Goal: Navigation & Orientation: Find specific page/section

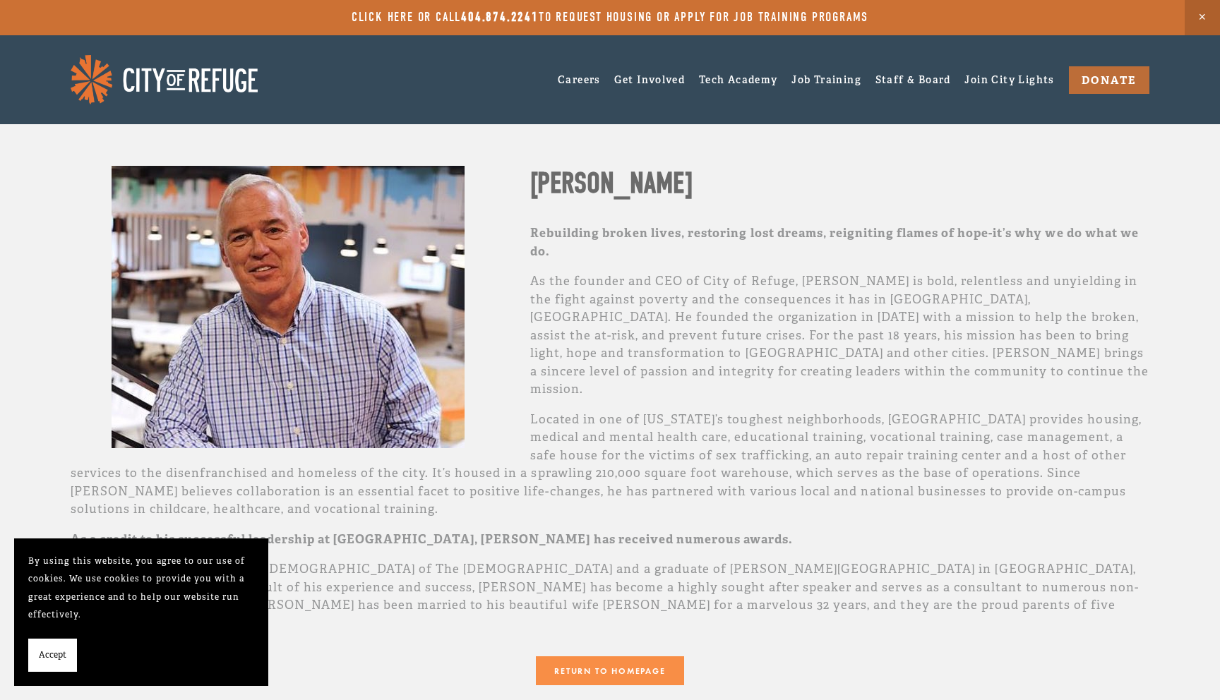
click at [62, 653] on span "Accept" at bounding box center [53, 656] width 28 height 18
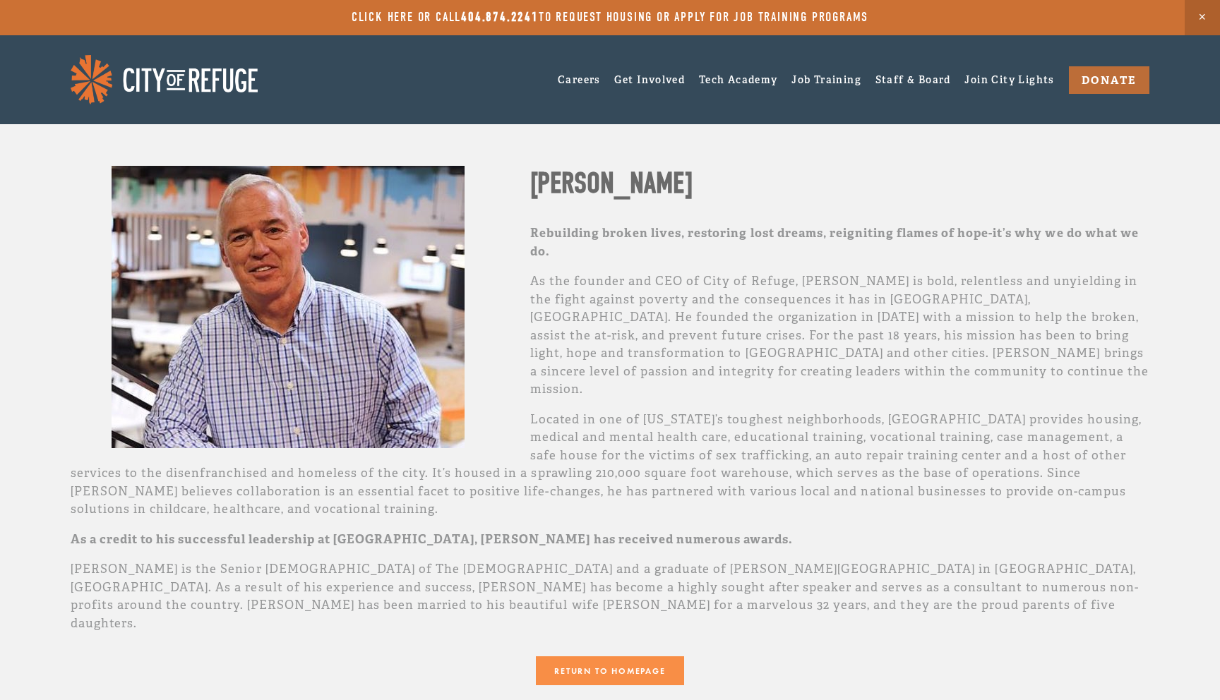
click at [195, 88] on img at bounding box center [164, 79] width 187 height 49
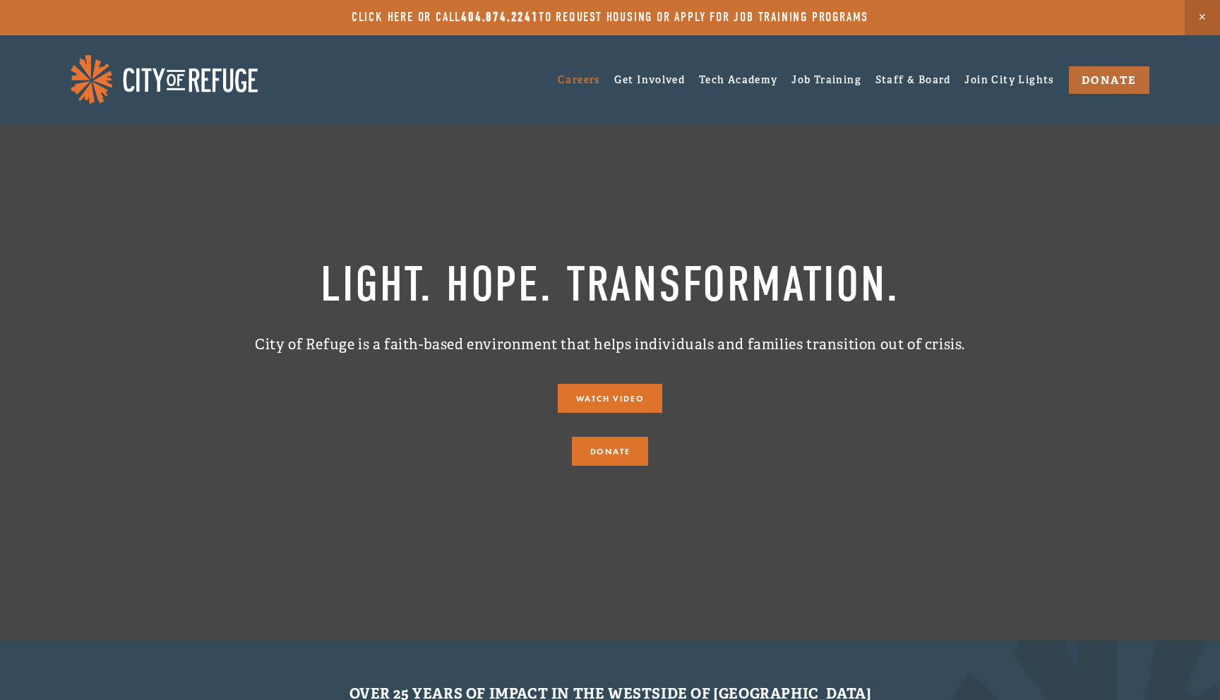
click at [564, 84] on link "Careers" at bounding box center [579, 79] width 43 height 22
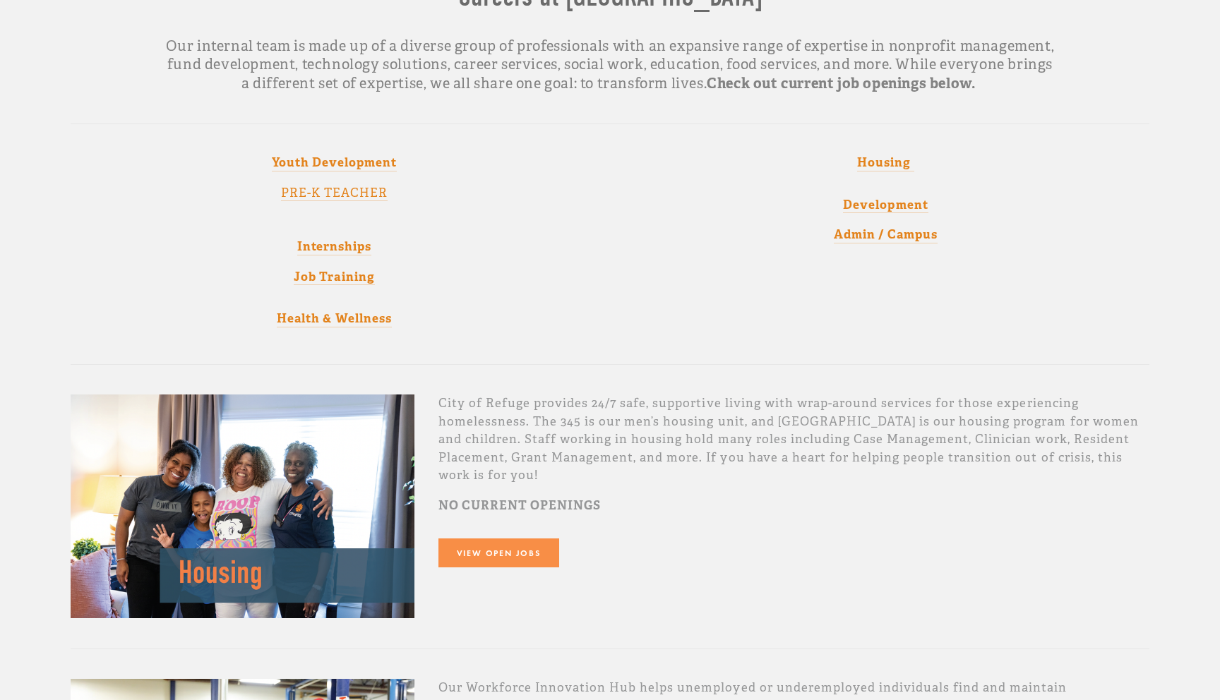
scroll to position [179, 0]
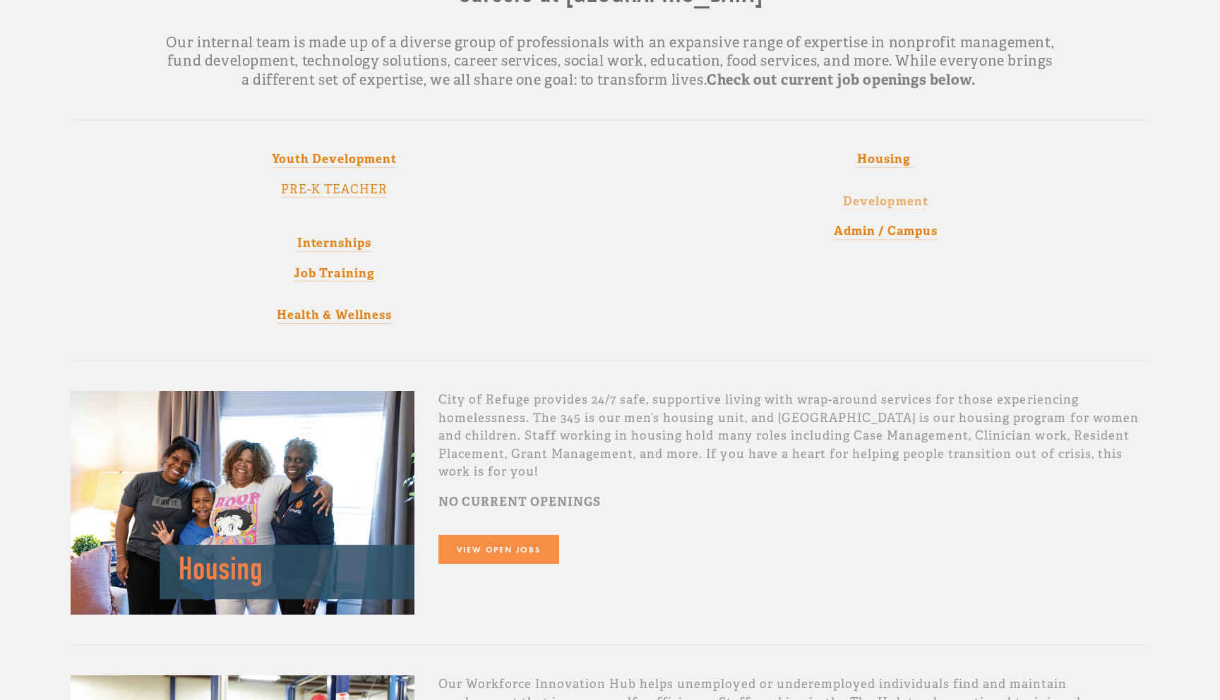
click at [875, 204] on strong "Development" at bounding box center [885, 201] width 85 height 16
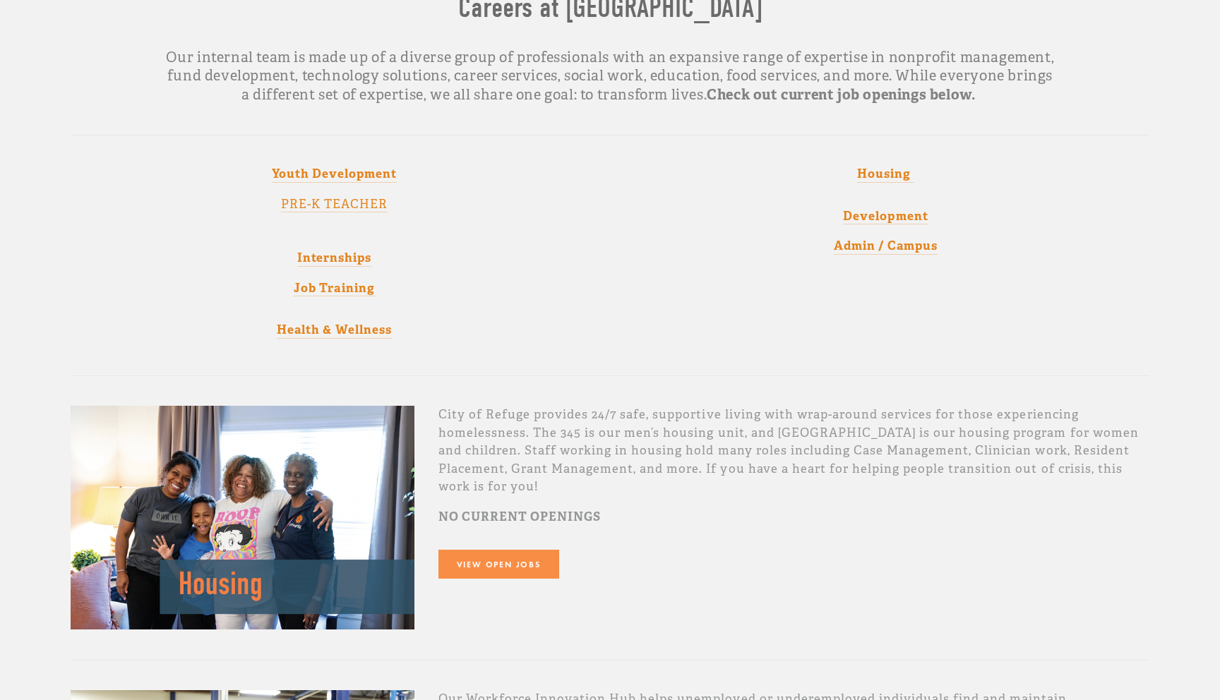
scroll to position [0, 0]
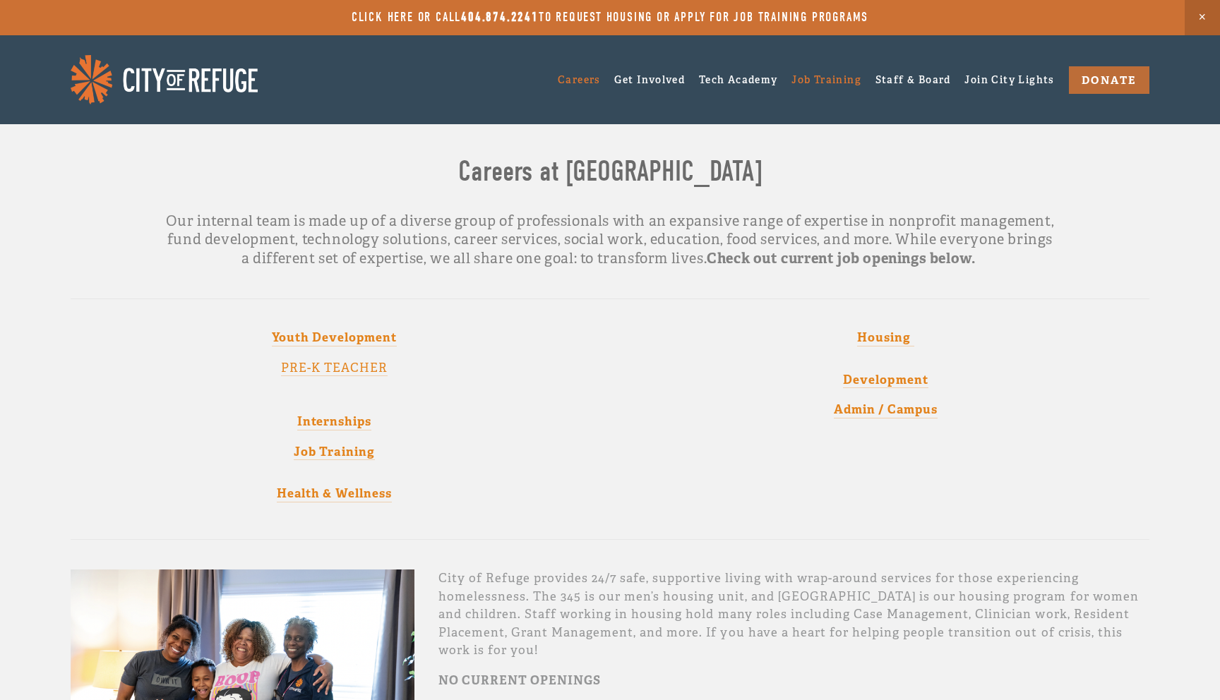
click at [794, 78] on link "Job Training" at bounding box center [826, 79] width 70 height 22
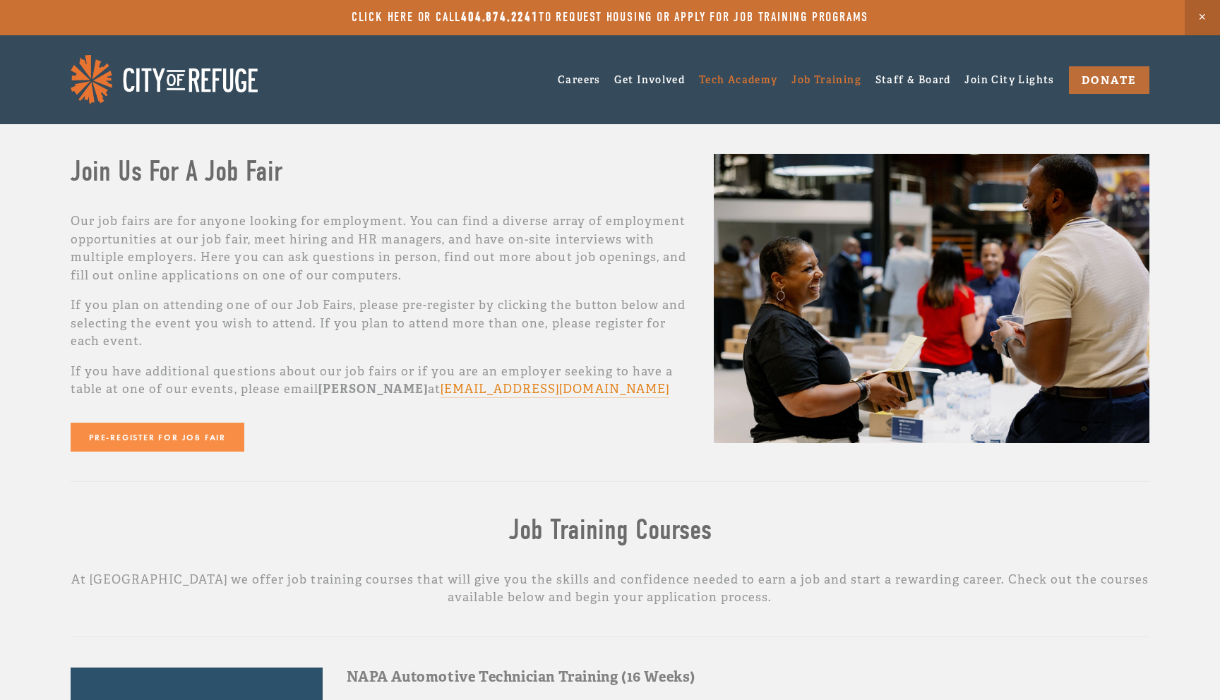
click at [716, 85] on link "Tech Academy" at bounding box center [738, 79] width 79 height 22
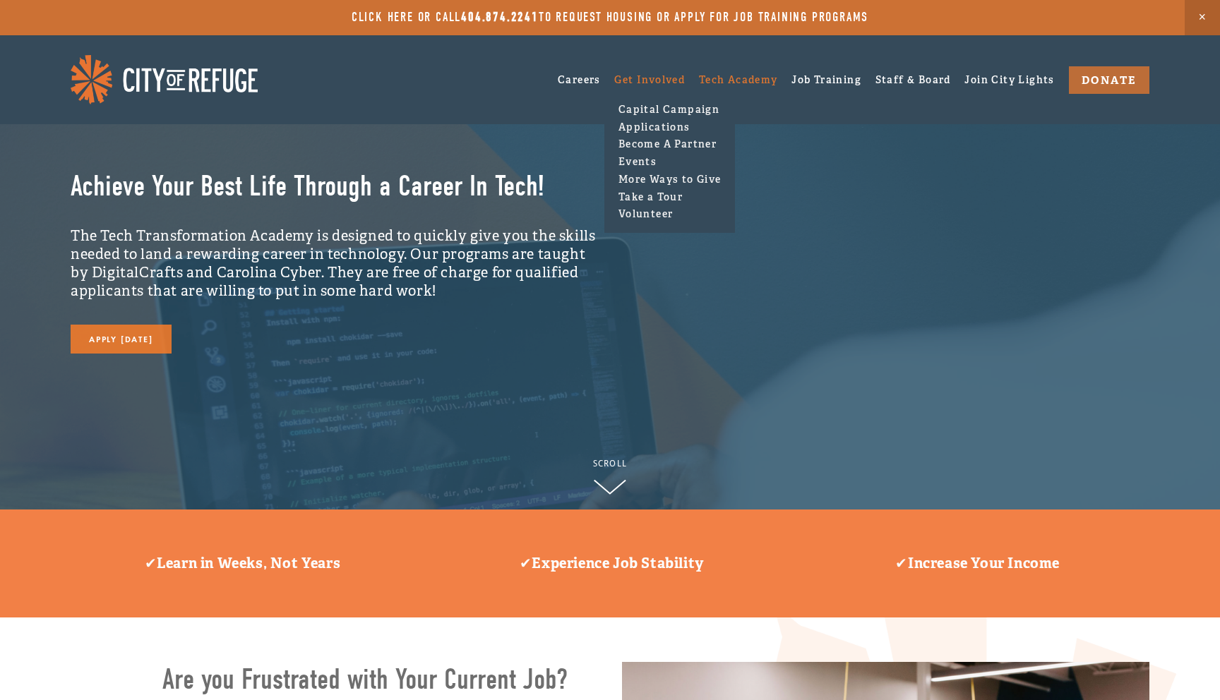
click at [657, 70] on span "Get Involved Capital Campaign Applications Become A Partner Events More Ways to…" at bounding box center [649, 79] width 71 height 22
